Goal: Task Accomplishment & Management: Use online tool/utility

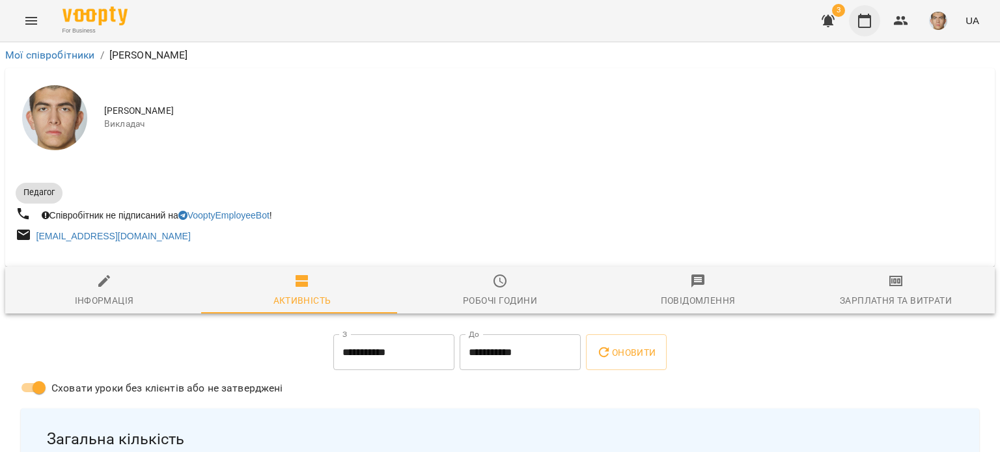
click at [859, 16] on icon "button" at bounding box center [864, 21] width 13 height 14
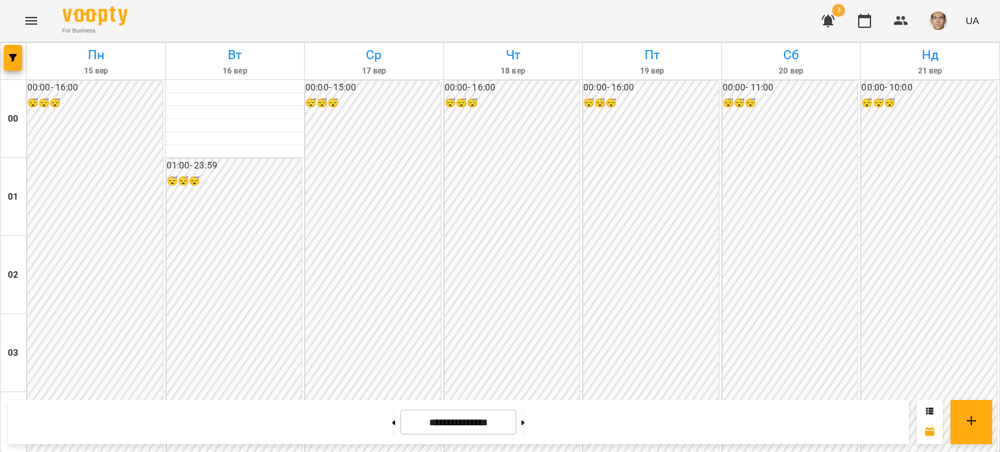
scroll to position [1106, 0]
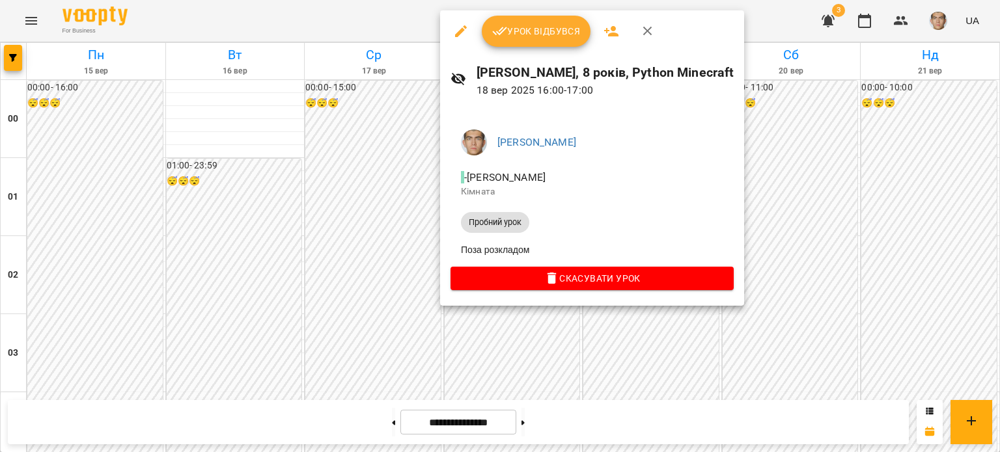
click at [474, 335] on div at bounding box center [500, 226] width 1000 height 452
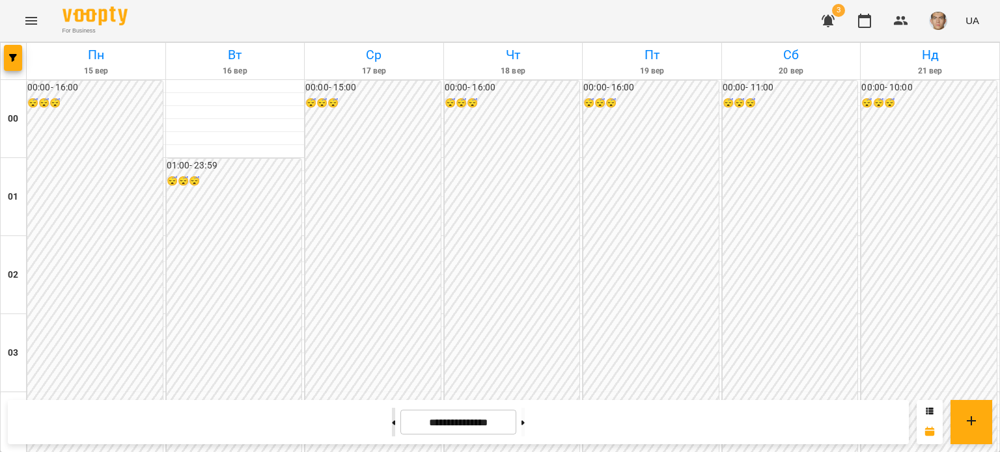
click at [392, 428] on button at bounding box center [393, 422] width 3 height 29
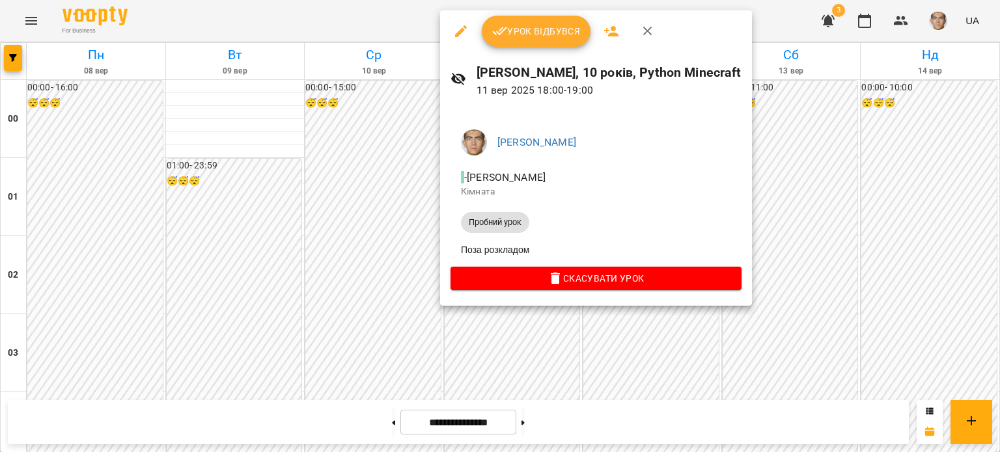
click at [570, 317] on div at bounding box center [500, 226] width 1000 height 452
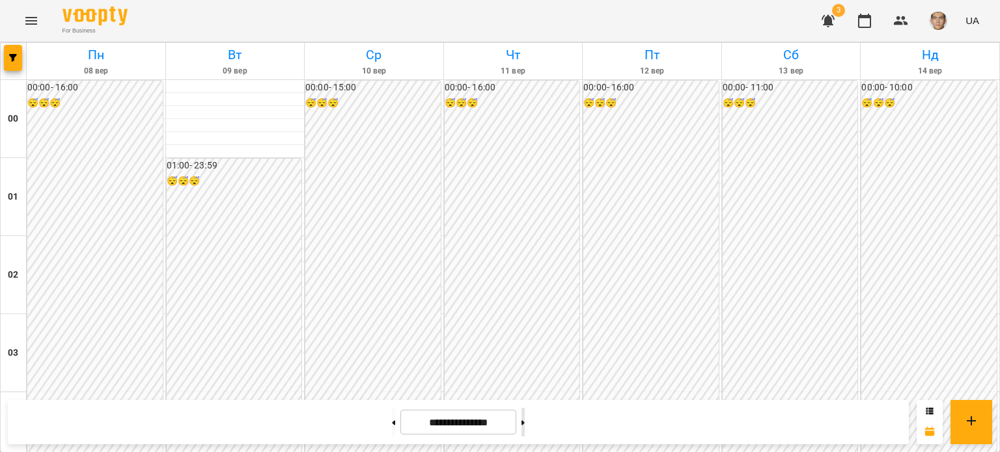
click at [525, 422] on button at bounding box center [522, 422] width 3 height 29
type input "**********"
drag, startPoint x: 169, startPoint y: 2, endPoint x: 509, endPoint y: 212, distance: 399.7
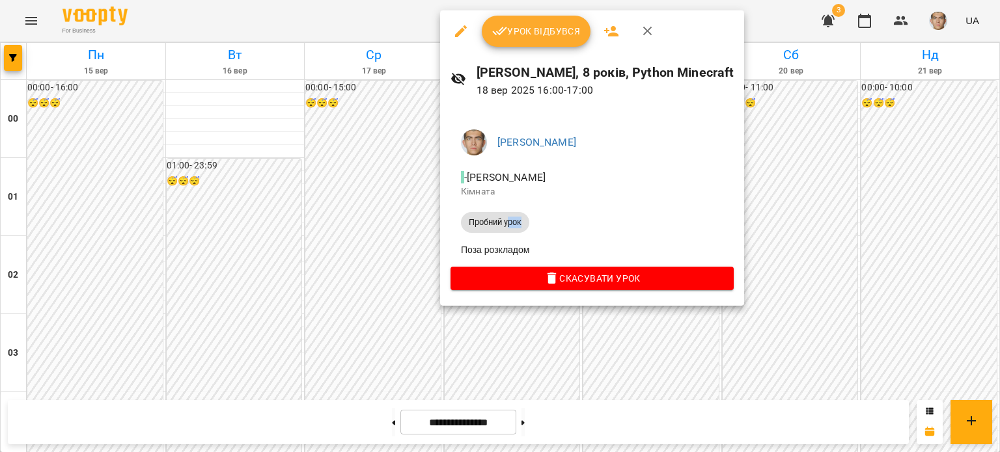
drag, startPoint x: 509, startPoint y: 212, endPoint x: 541, endPoint y: 226, distance: 35.8
click at [541, 226] on li "Пробний урок" at bounding box center [591, 222] width 283 height 31
drag, startPoint x: 338, startPoint y: 199, endPoint x: 325, endPoint y: 227, distance: 31.5
click at [331, 223] on div at bounding box center [500, 226] width 1000 height 452
